Goal: Task Accomplishment & Management: Complete application form

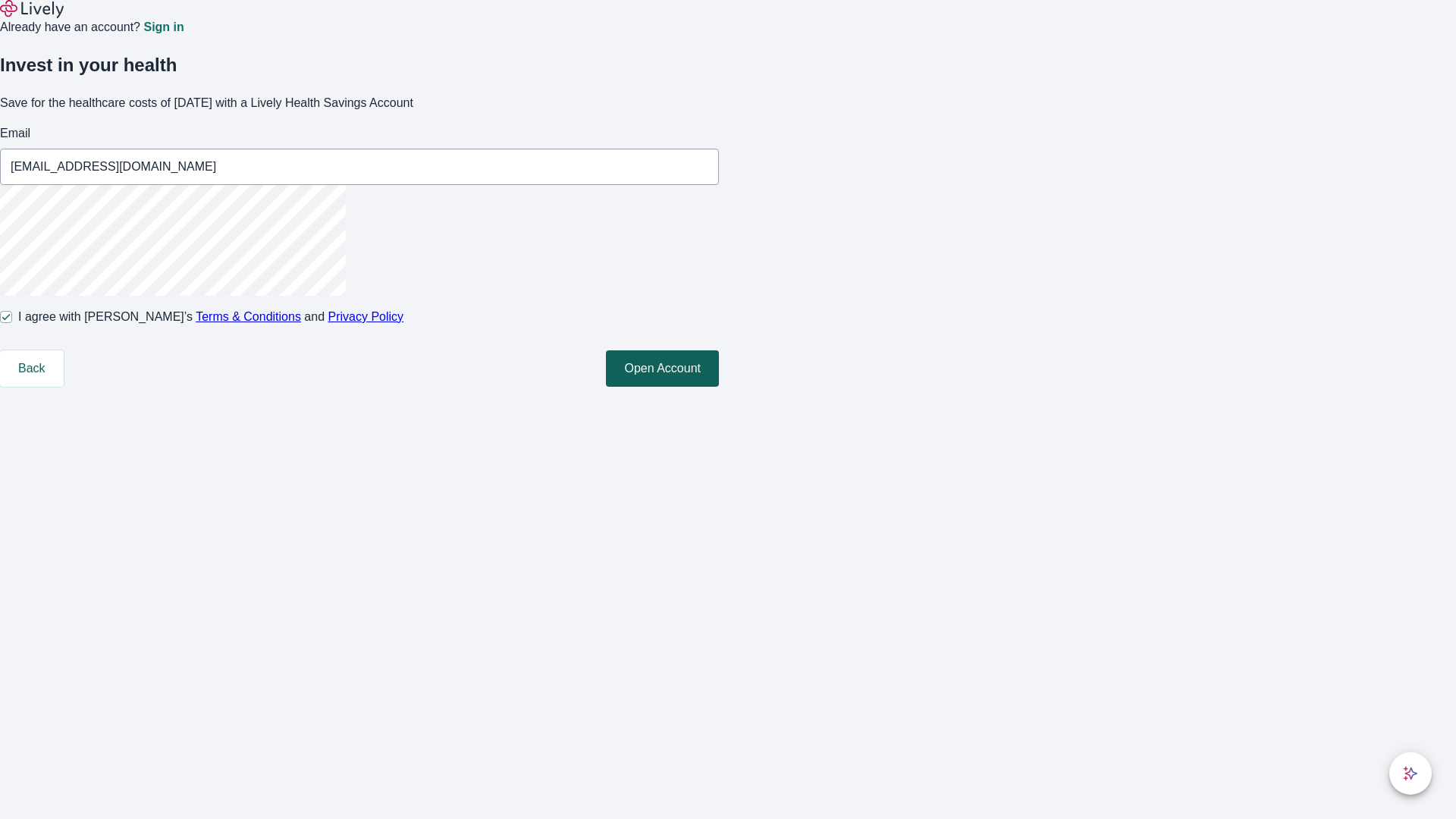
click at [719, 387] on button "Open Account" at bounding box center [662, 368] width 113 height 37
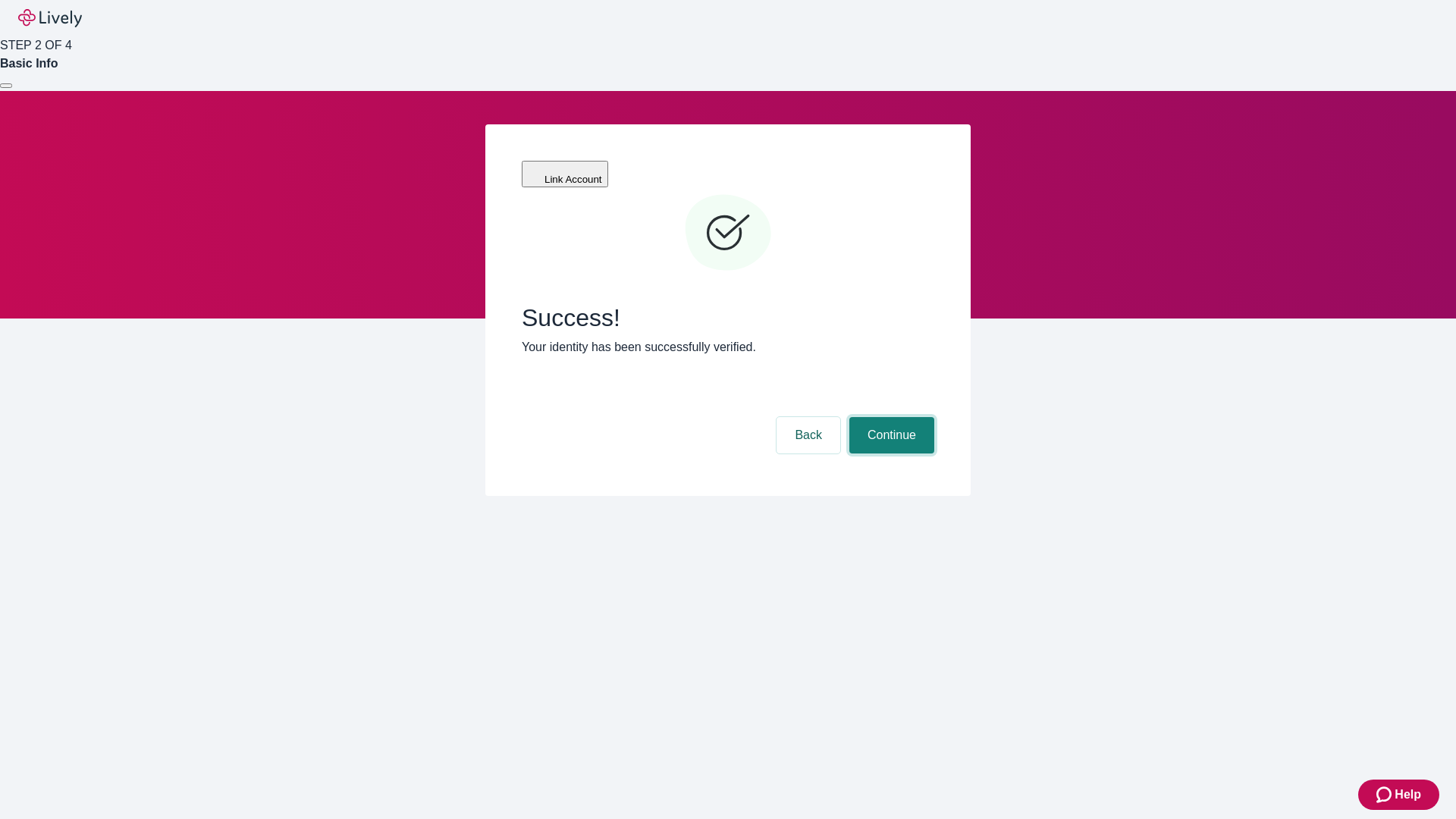
click at [889, 417] on button "Continue" at bounding box center [891, 435] width 85 height 37
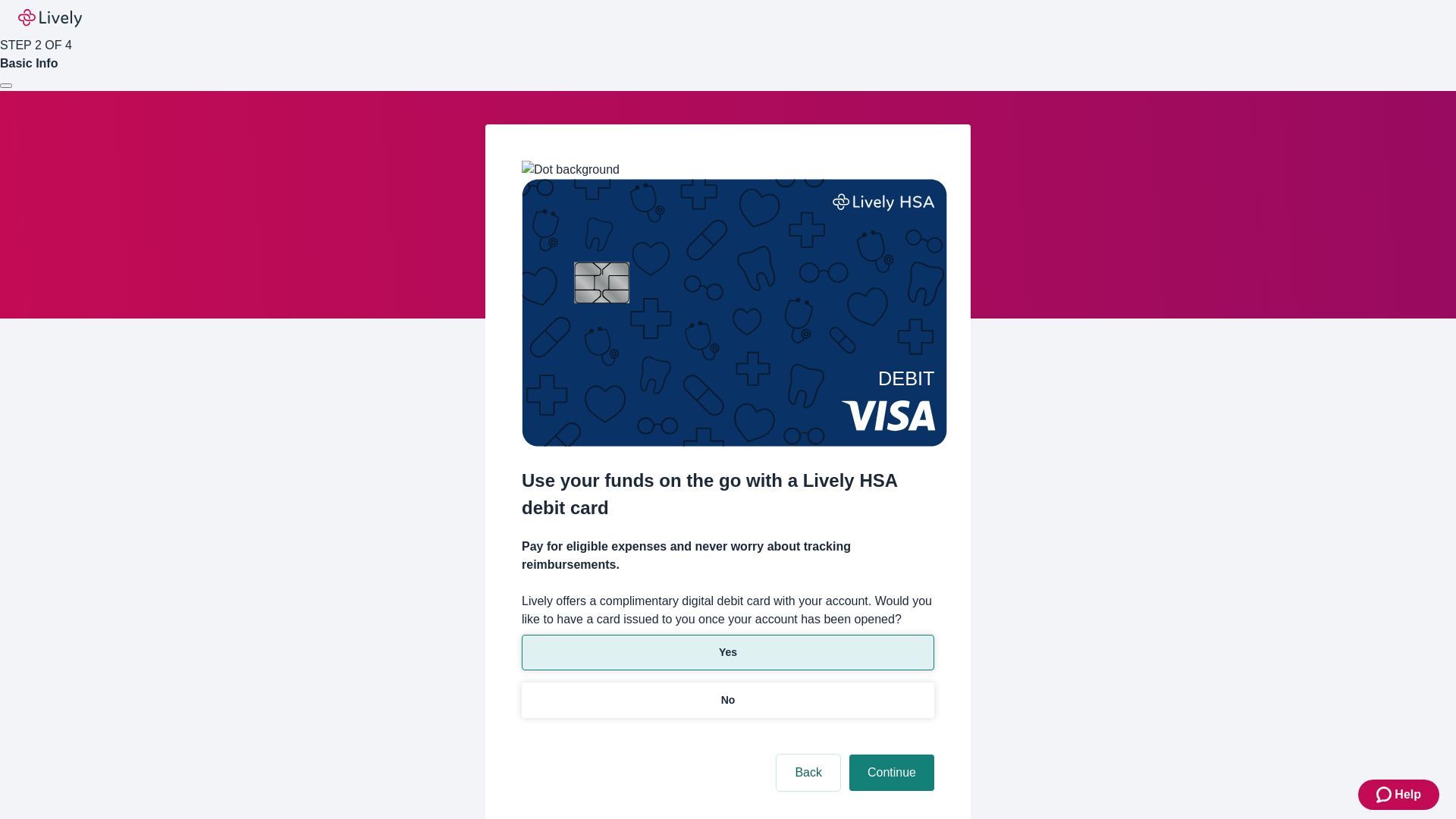
click at [727, 645] on p "Yes" at bounding box center [728, 652] width 18 height 16
click at [889, 755] on button "Continue" at bounding box center [891, 773] width 85 height 37
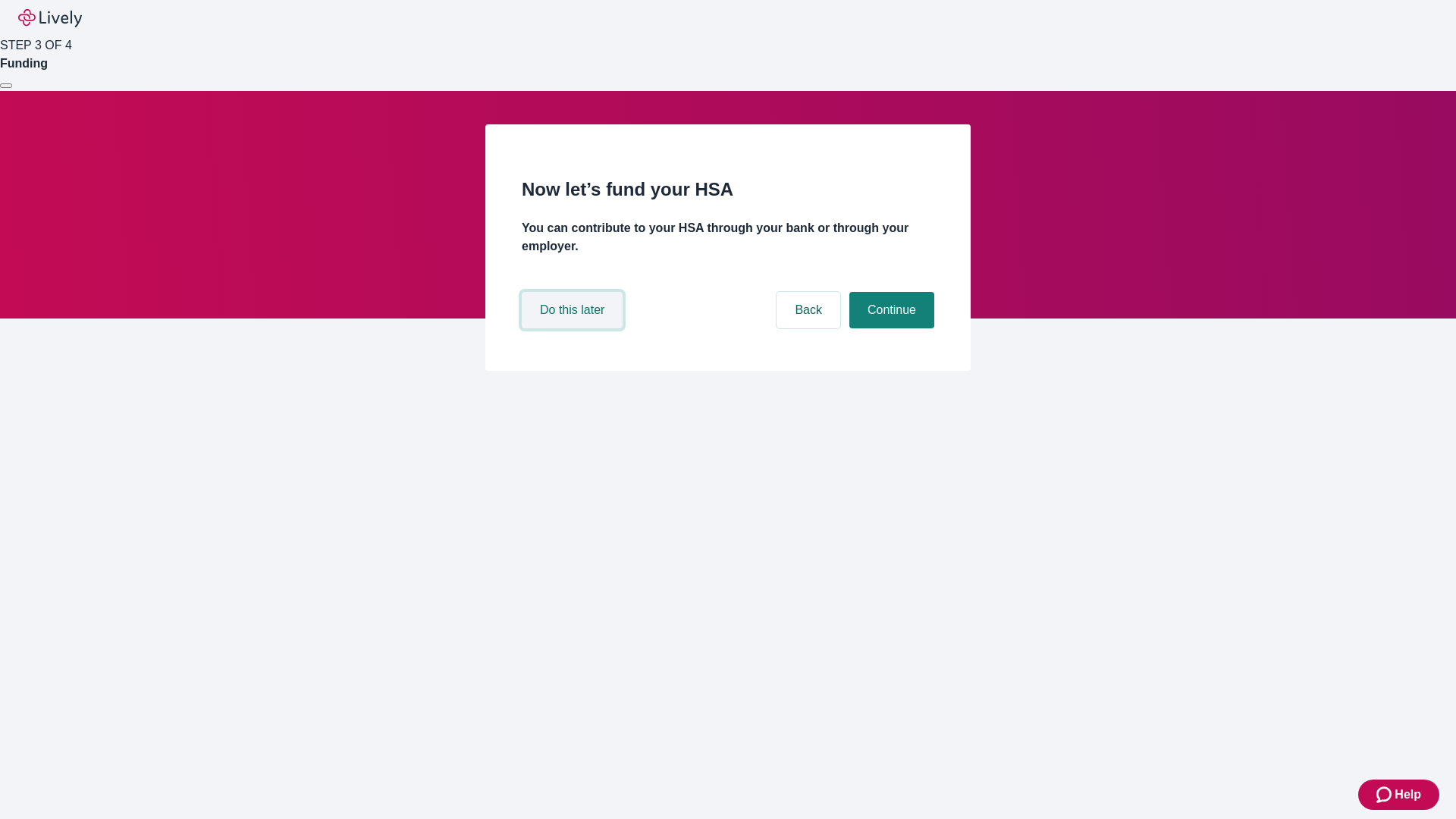
click at [574, 328] on button "Do this later" at bounding box center [572, 311] width 101 height 37
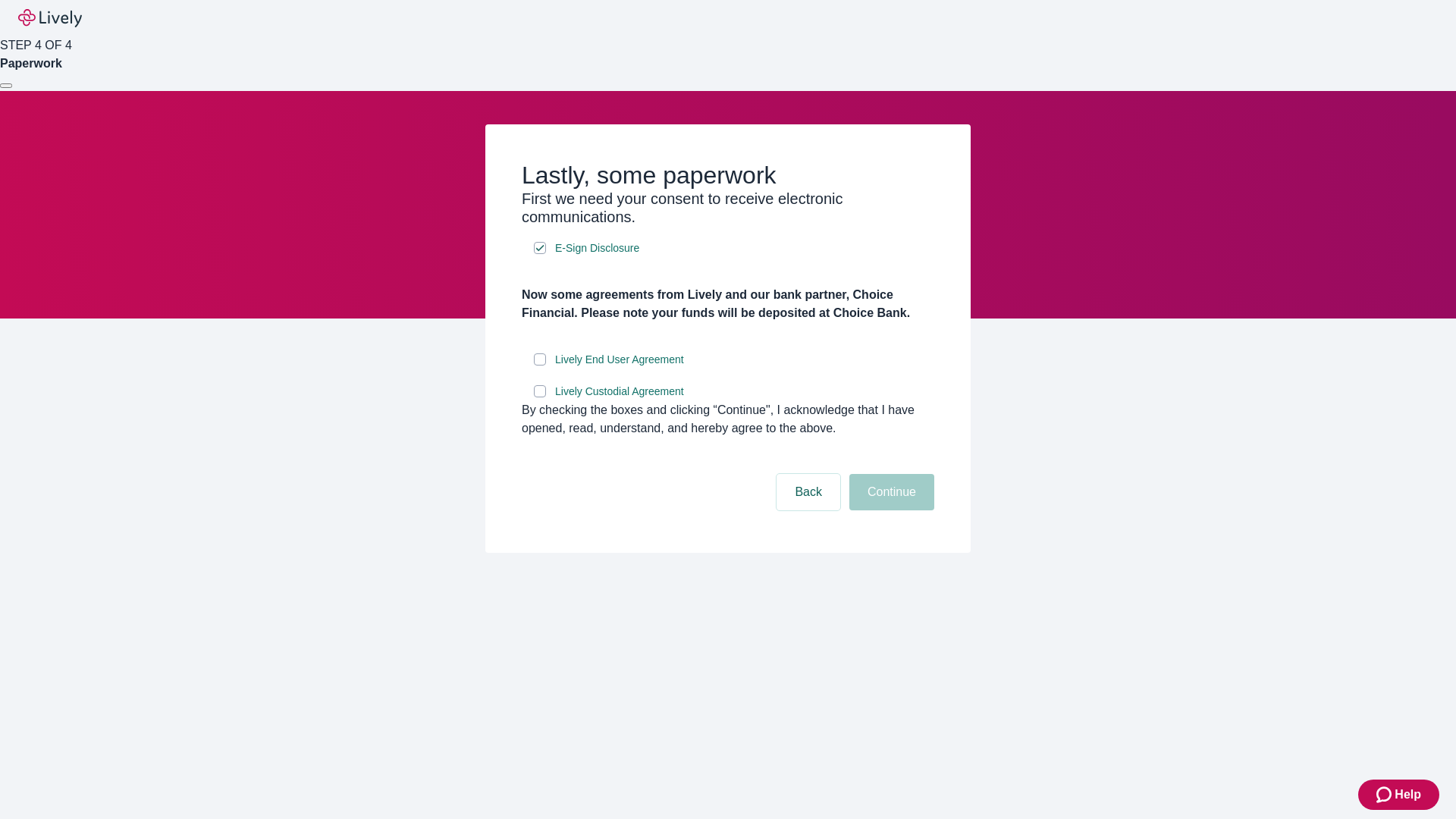
click at [539, 366] on input "Lively End User Agreement" at bounding box center [539, 359] width 12 height 12
checkbox input "true"
click at [539, 398] on input "Lively Custodial Agreement" at bounding box center [539, 391] width 12 height 12
checkbox input "true"
click at [889, 510] on button "Continue" at bounding box center [891, 492] width 85 height 37
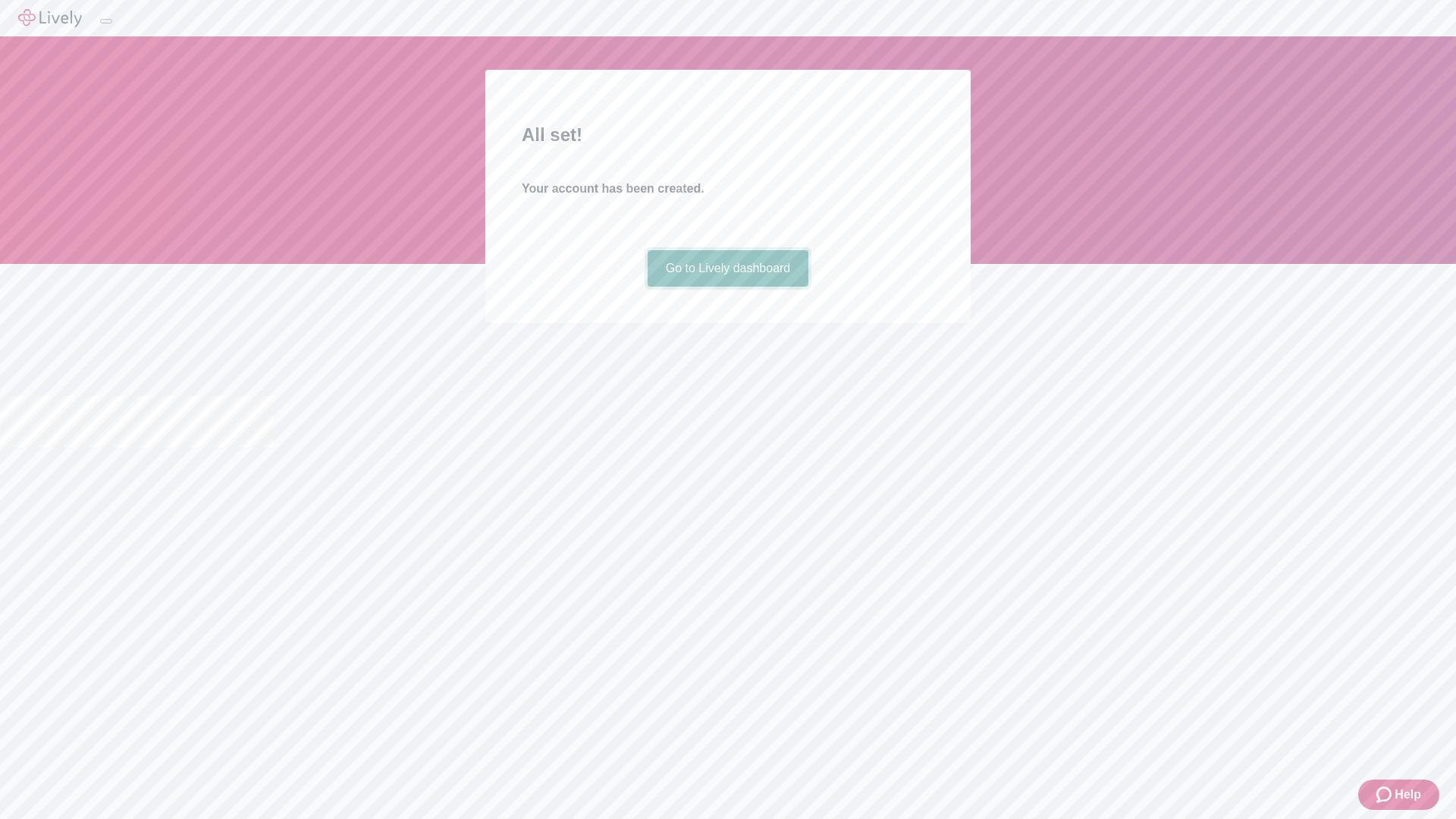
click at [727, 287] on link "Go to Lively dashboard" at bounding box center [728, 268] width 161 height 37
